Goal: Find specific page/section: Find specific page/section

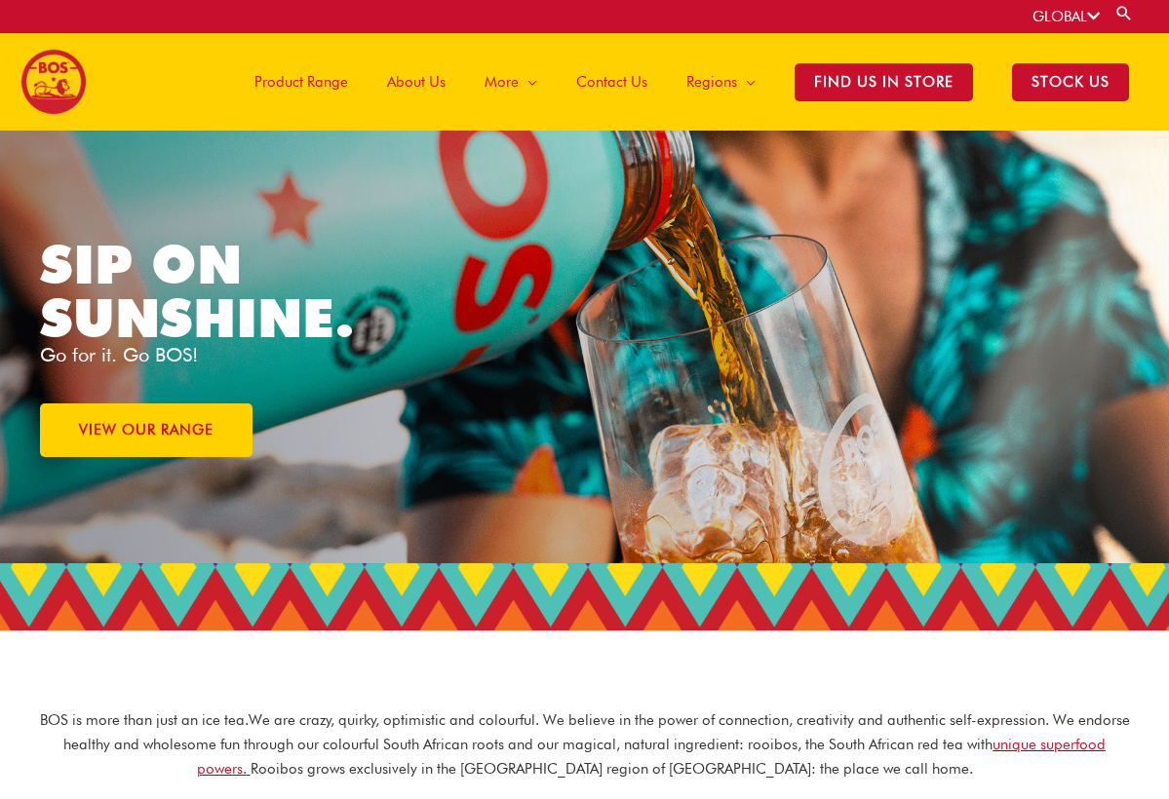
click at [309, 90] on span "Product Range" at bounding box center [301, 82] width 94 height 58
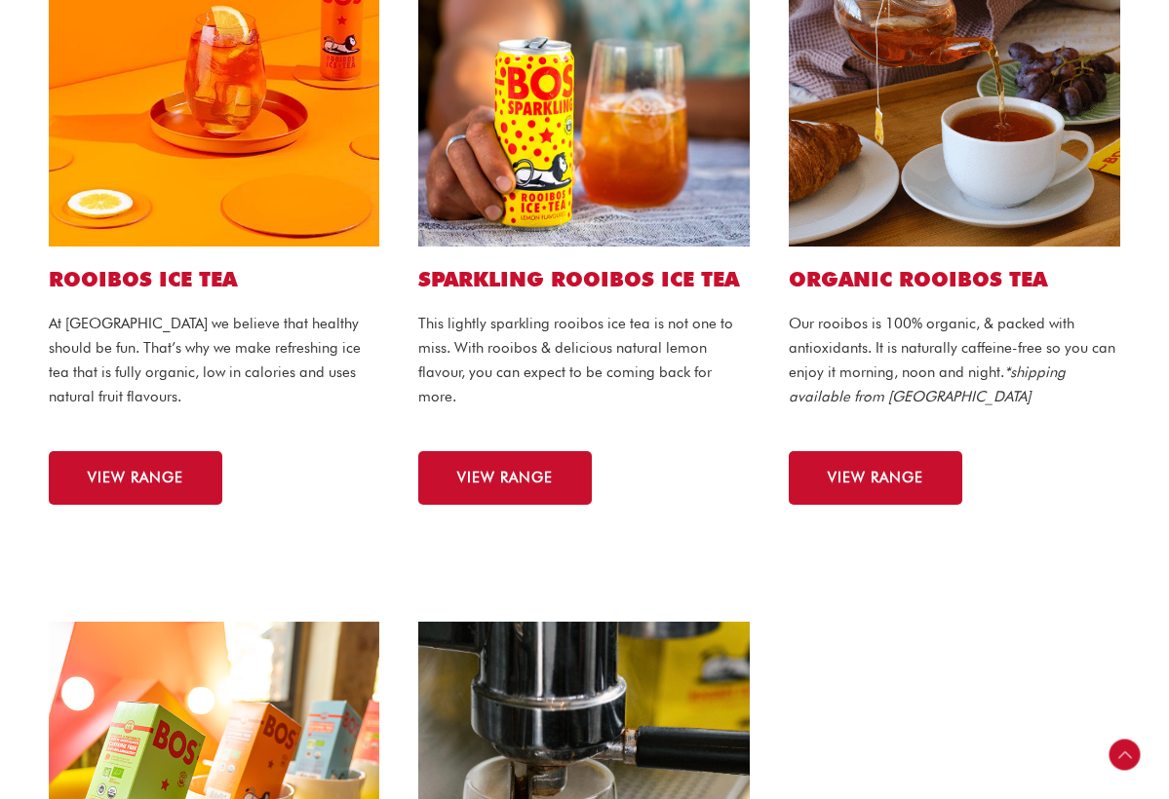
scroll to position [395, 0]
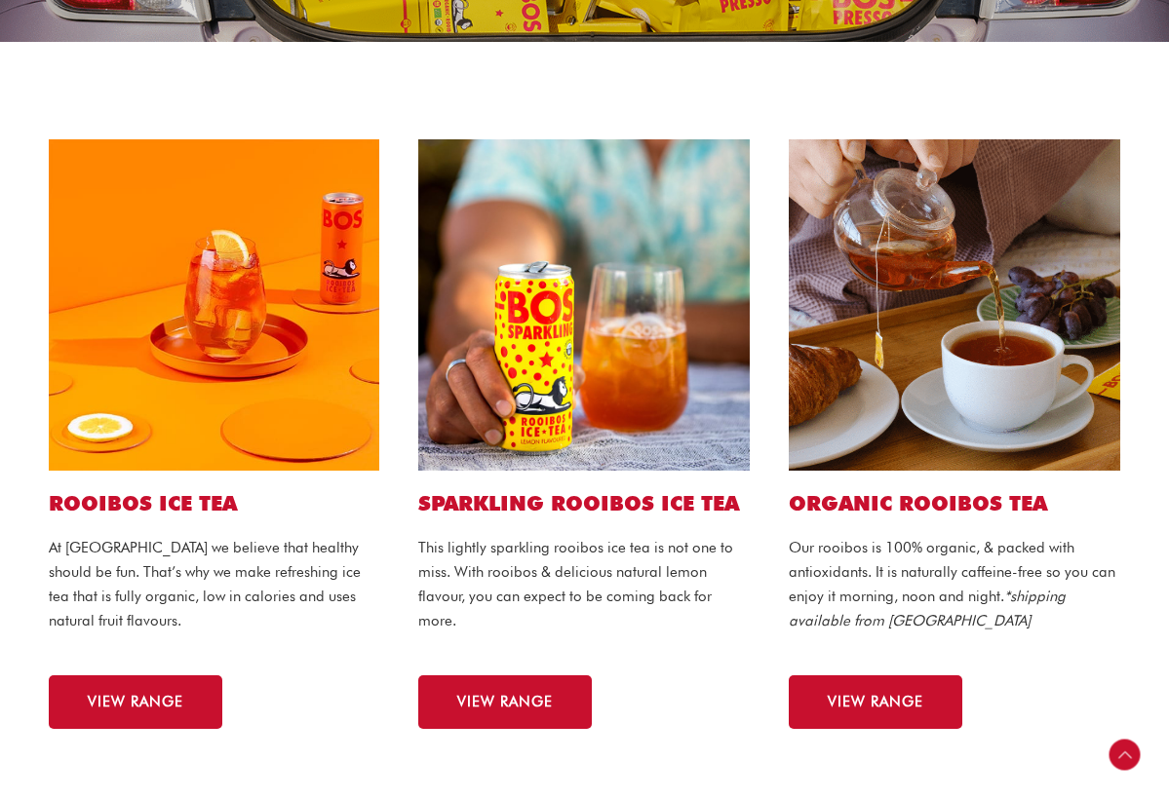
click at [906, 736] on div "ORGANIC ROOIBOS TEA Our rooibos is 100% organic, & packed with antioxidants. It…" at bounding box center [954, 434] width 370 height 629
click at [911, 705] on span "VIEW RANGE" at bounding box center [876, 702] width 96 height 15
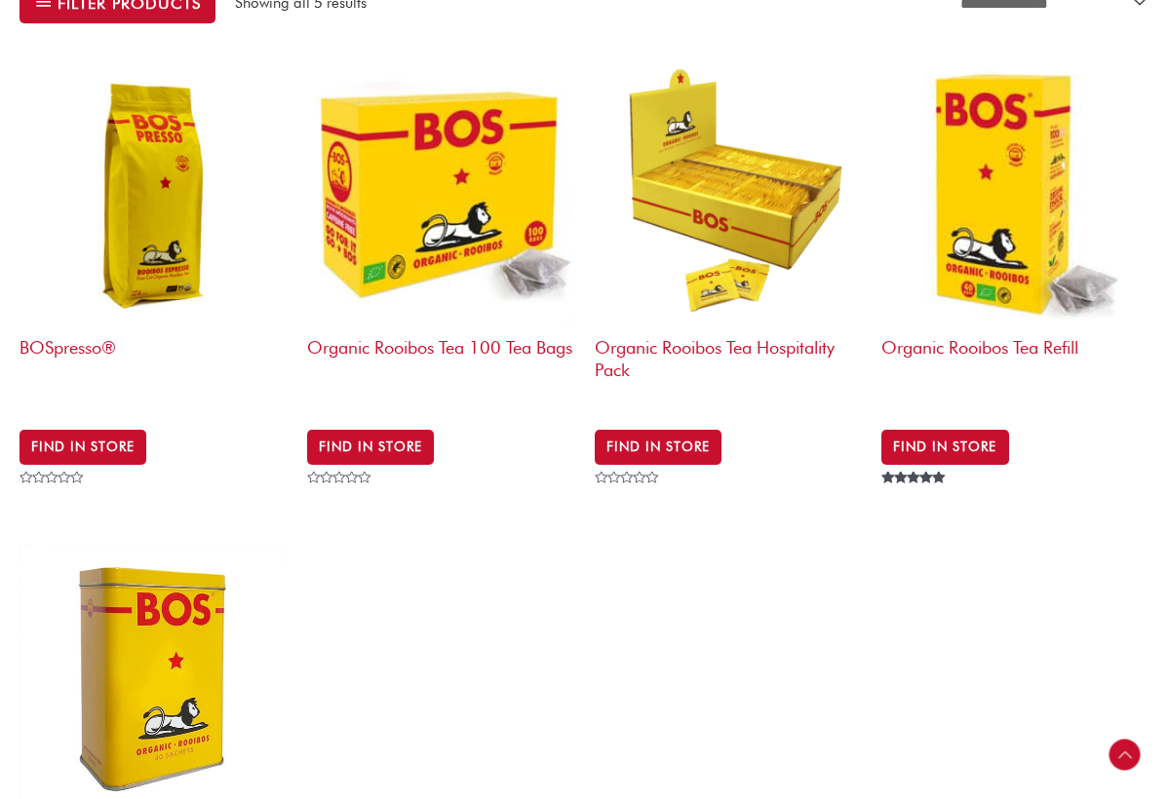
scroll to position [769, 0]
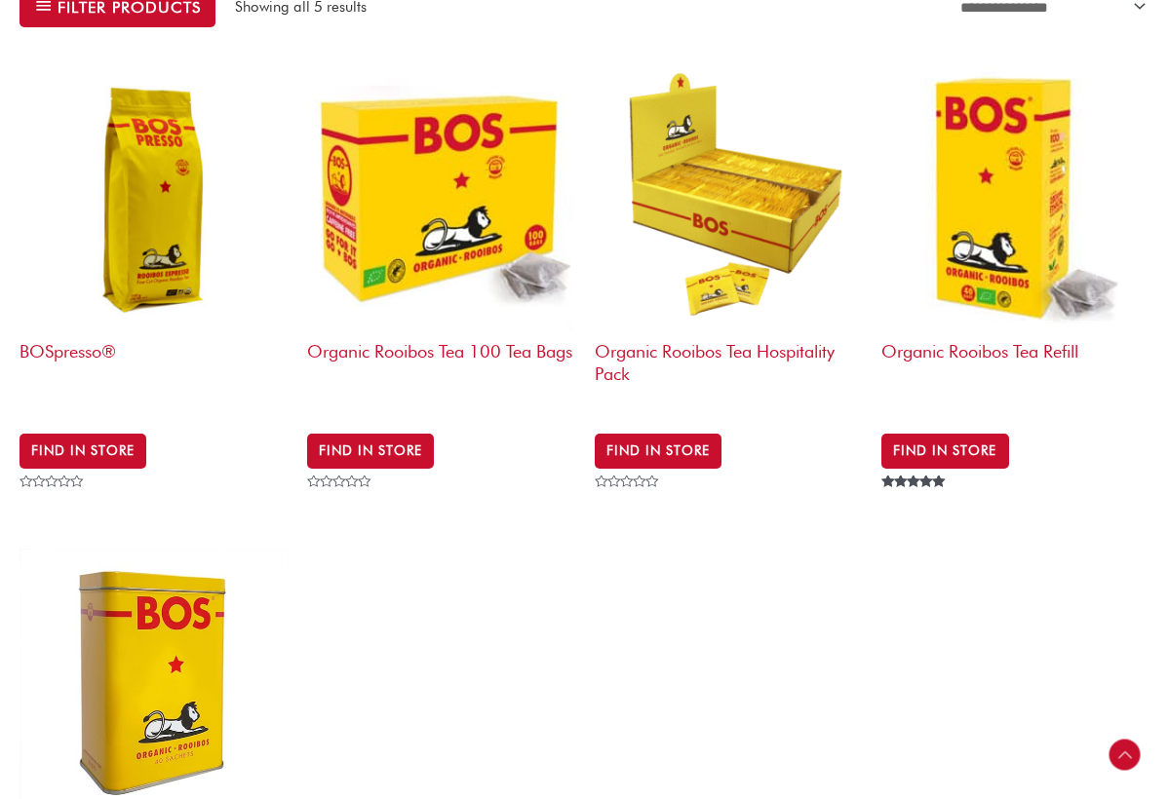
click at [405, 217] on img at bounding box center [441, 198] width 268 height 268
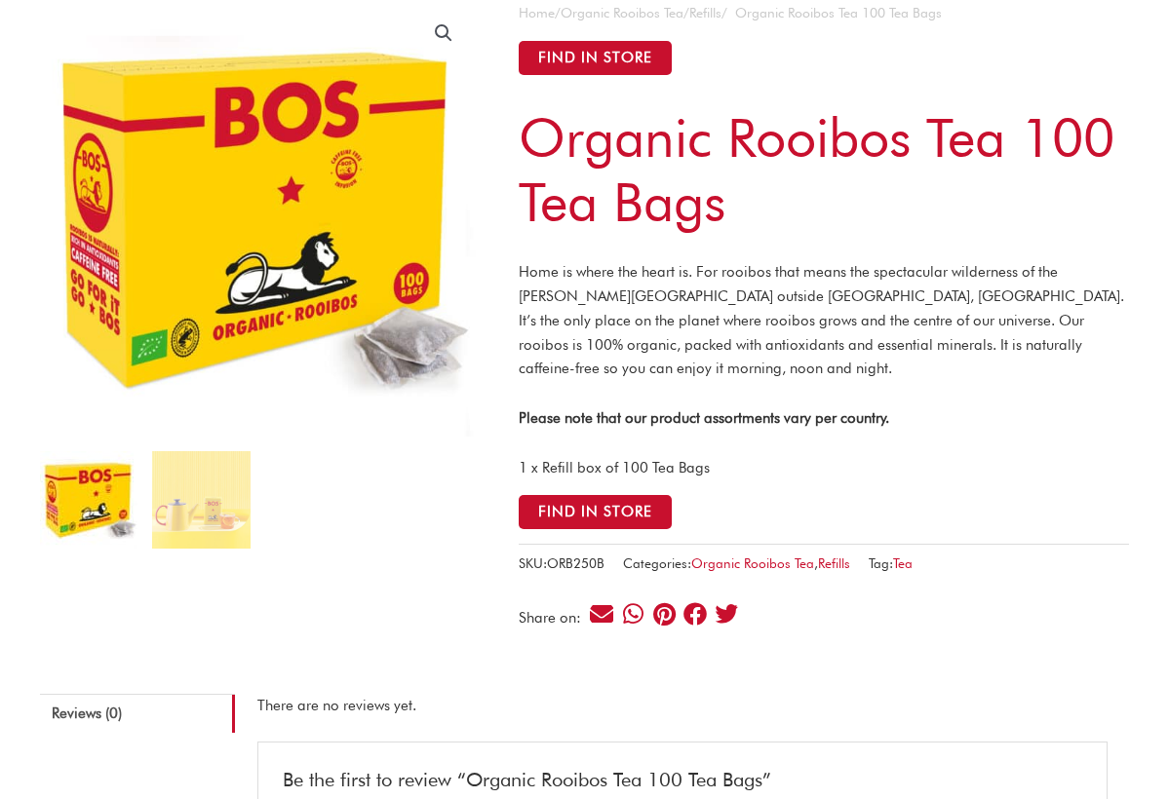
scroll to position [347, 0]
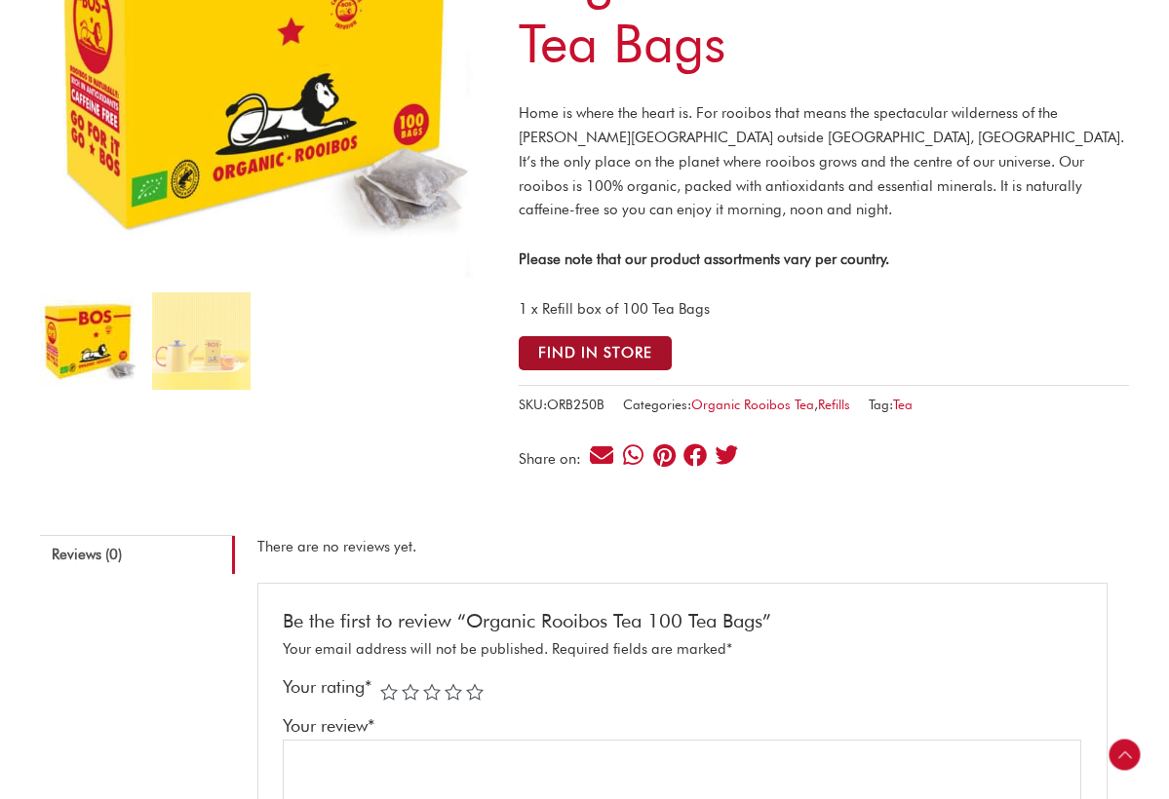
click at [602, 343] on button "Find in Store" at bounding box center [595, 353] width 153 height 34
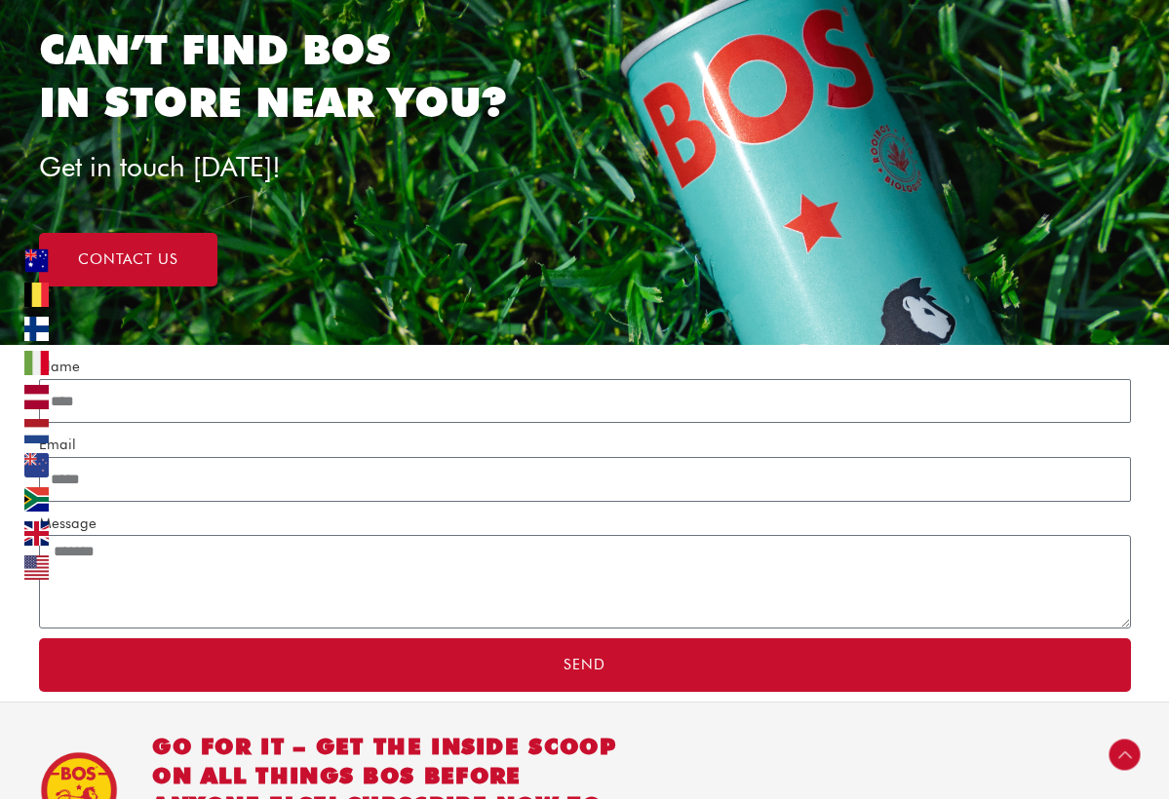
scroll to position [5654, 0]
click at [182, 237] on link "contact us" at bounding box center [128, 260] width 178 height 54
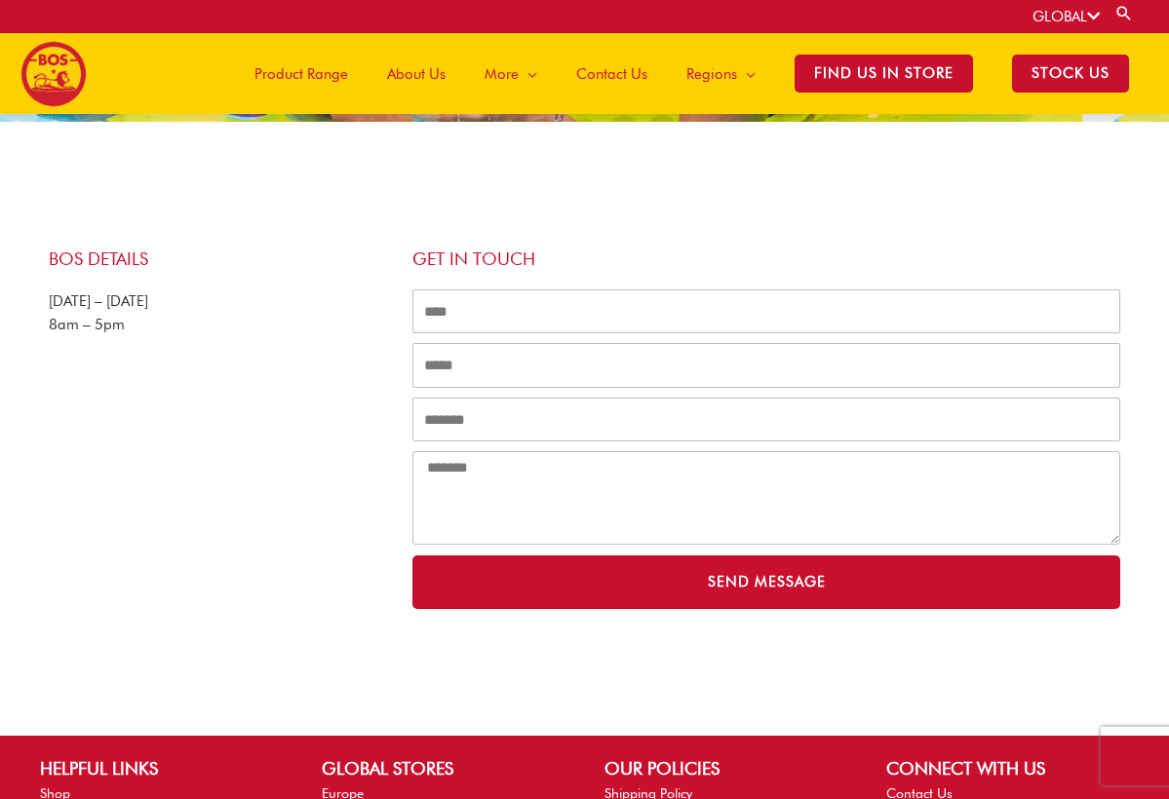
scroll to position [327, 0]
